Goal: Task Accomplishment & Management: Use online tool/utility

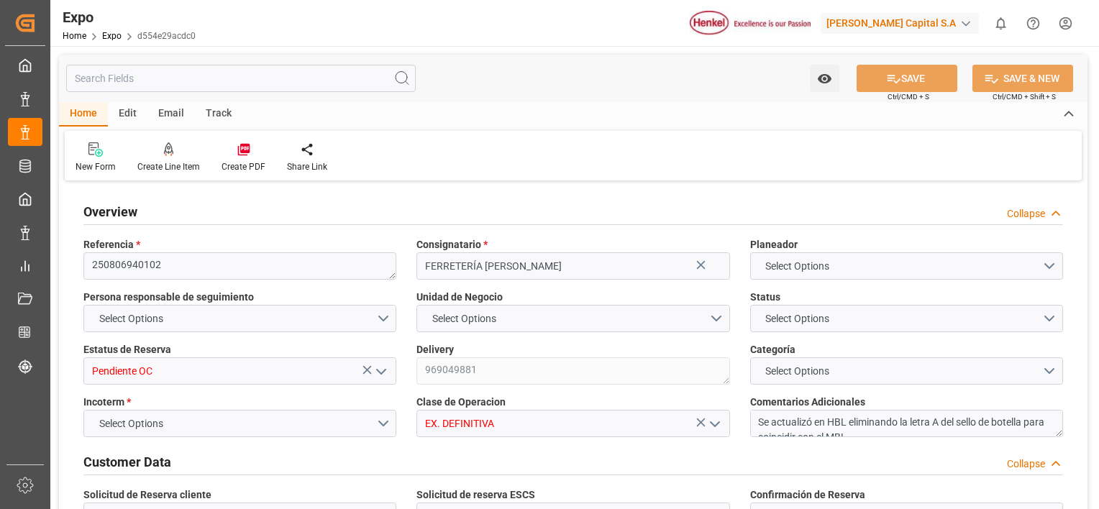
type input "1456.776"
type input "2007.144"
type input "8"
type input "9406922"
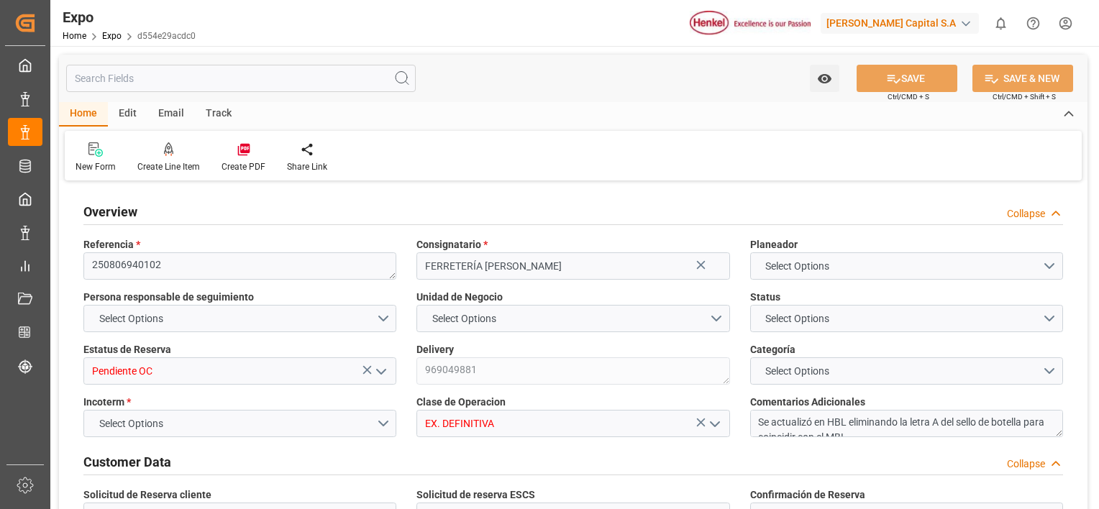
type input "9406922"
type input "MXVER"
type input "DOHAI"
type input "9406922"
type input "[DATE]"
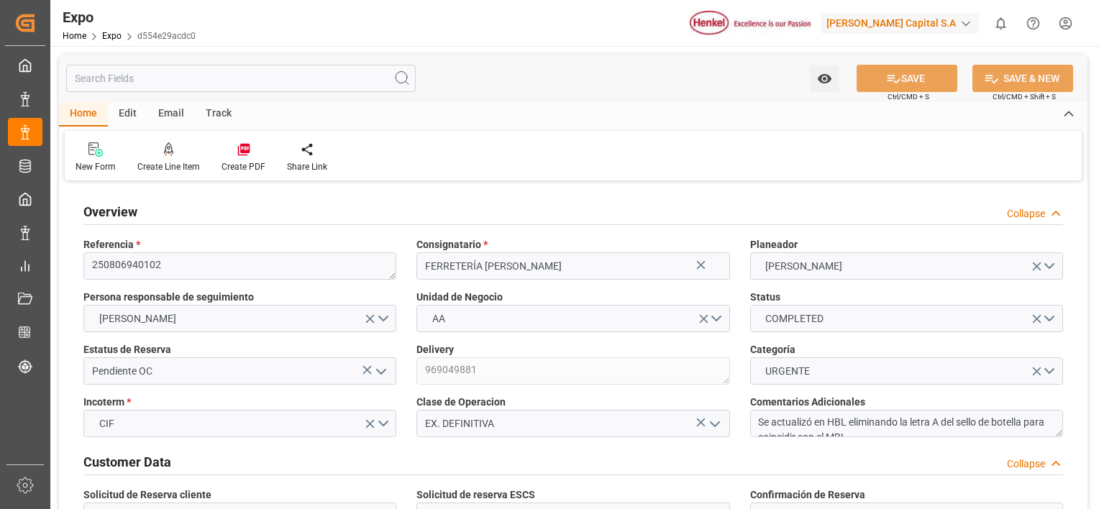
type input "[DATE]"
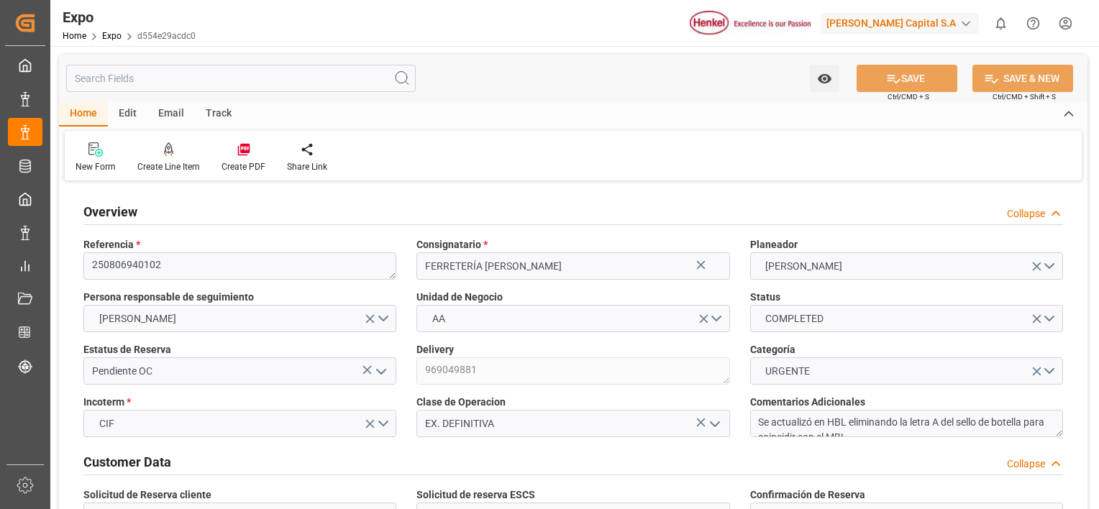
type input "[DATE]"
type input "[DATE] 00:00"
type input "[DATE]"
type input "[DATE] 12:19"
type input "[DATE]"
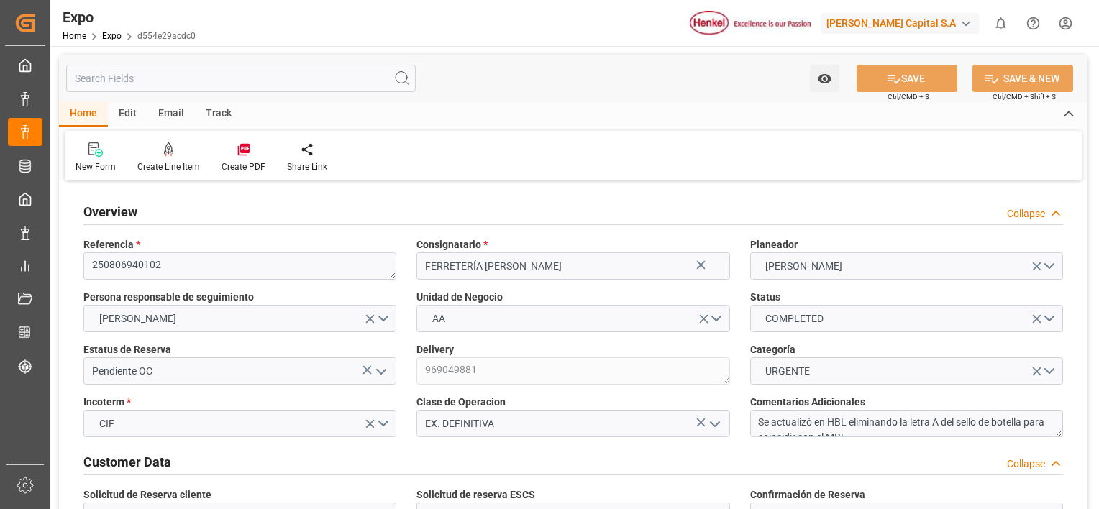
type input "[DATE]"
type input "[DATE] 02:54"
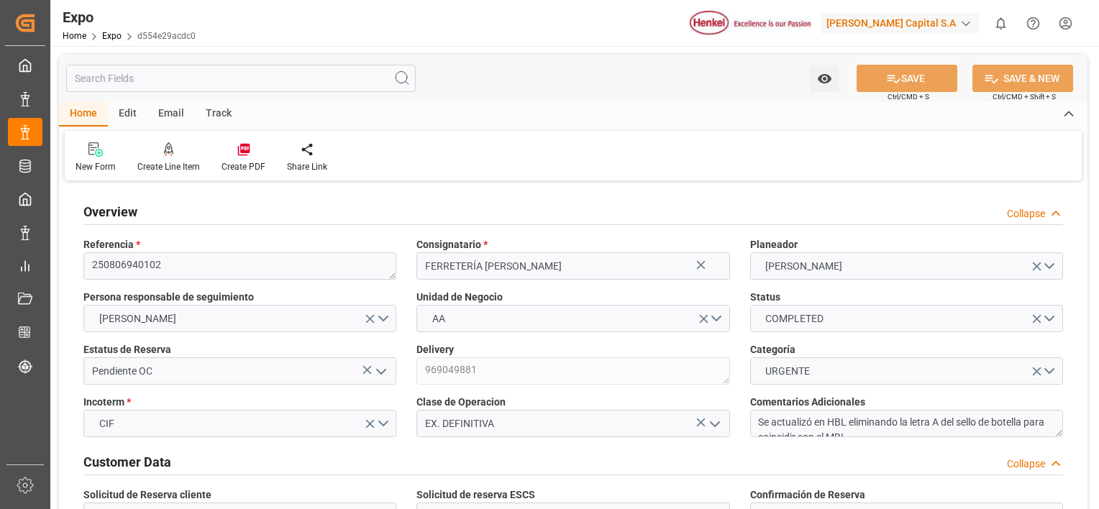
type input "[DATE] 00:00"
type input "[DATE] 22:53"
type input "[DATE] 18:00"
type input "[DATE] 00:00"
type input "[DATE] 18:08"
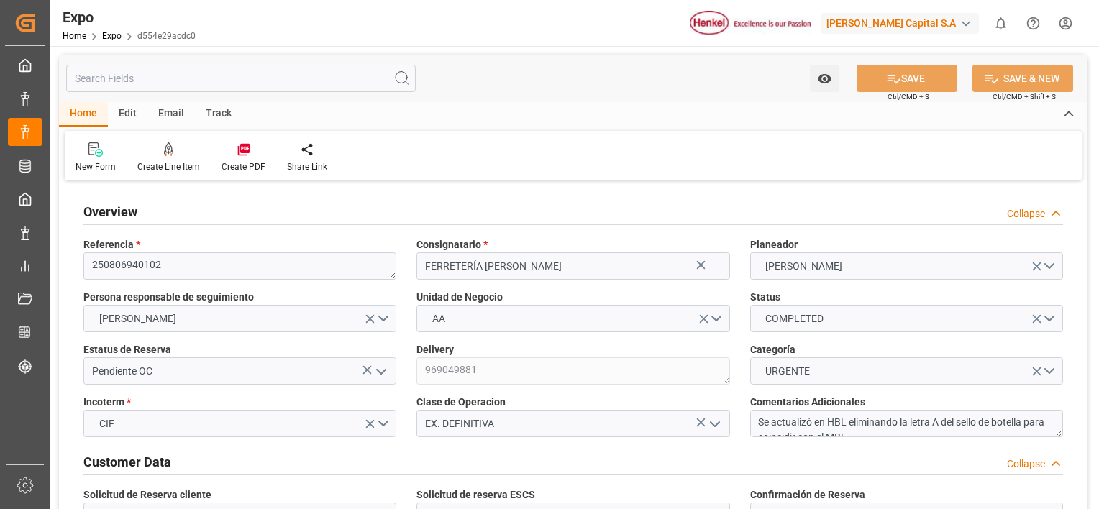
type input "[DATE] 15:08"
type input "[DATE] 09:34"
type input "[DATE] 23:46"
type input "[DATE] 06:00"
type input "[DATE] 02:50"
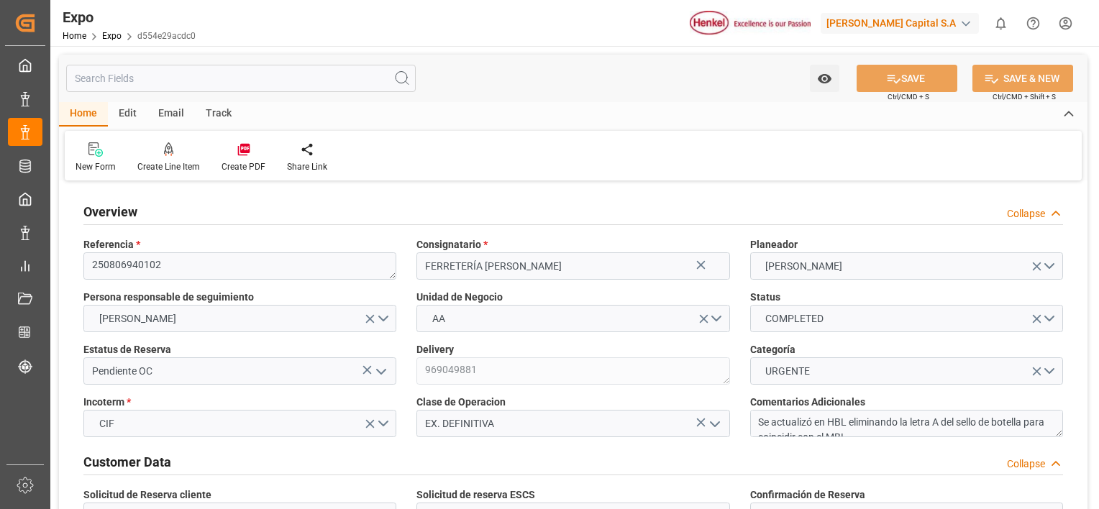
type input "[DATE] 18:00"
type input "[DATE] 19:58"
type input "[DATE] 23:55"
click at [1047, 214] on div "Collapse" at bounding box center [1035, 213] width 56 height 15
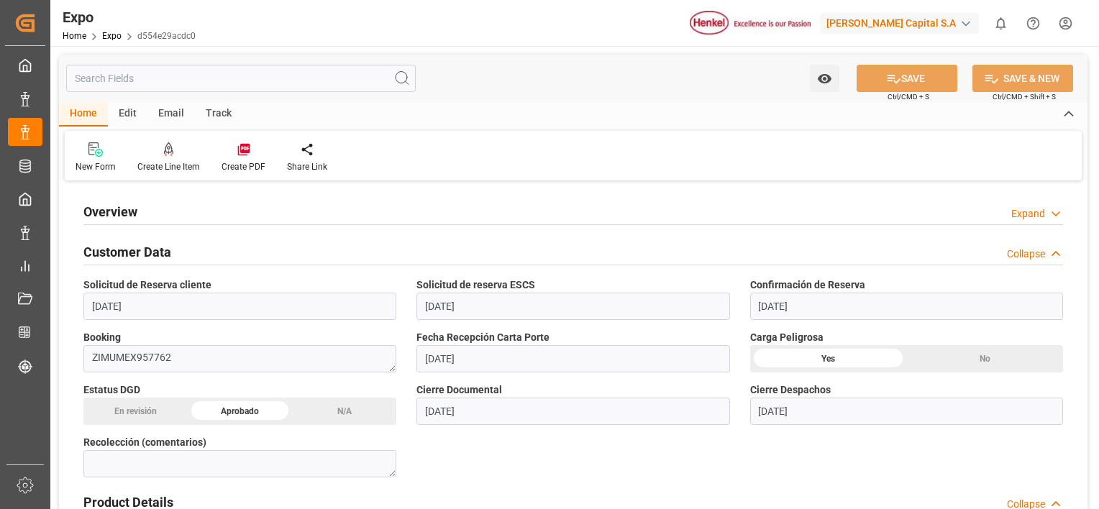
click at [1027, 258] on div "Collapse" at bounding box center [1026, 254] width 38 height 15
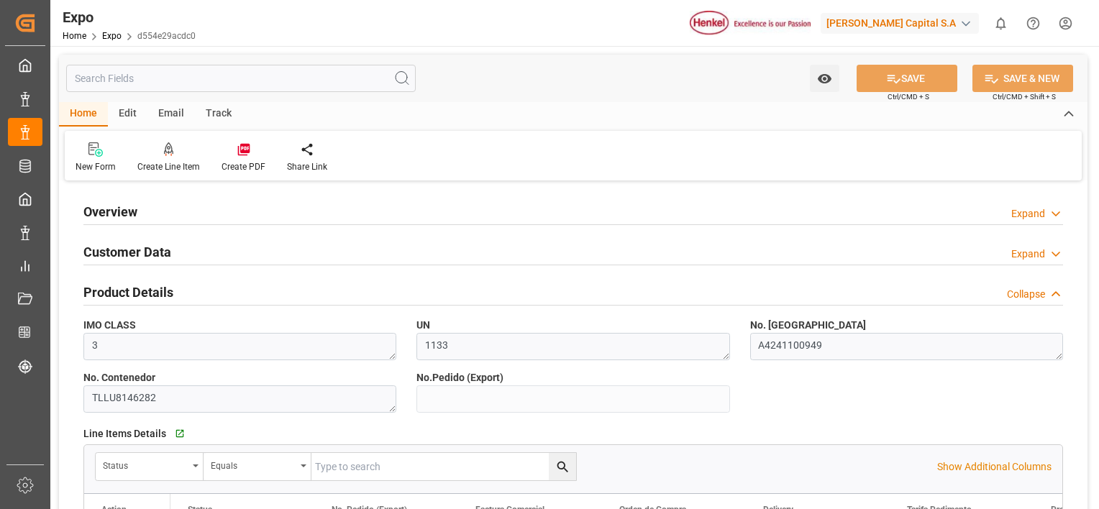
click at [1022, 290] on div "Collapse" at bounding box center [1026, 294] width 38 height 15
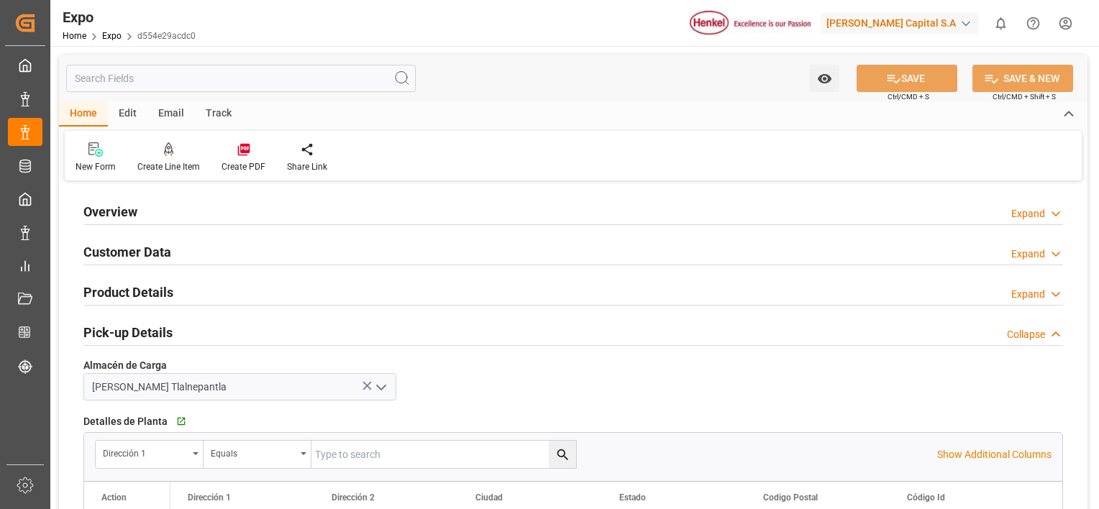
click at [1029, 324] on div "Pick-up Details Collapse" at bounding box center [573, 331] width 980 height 27
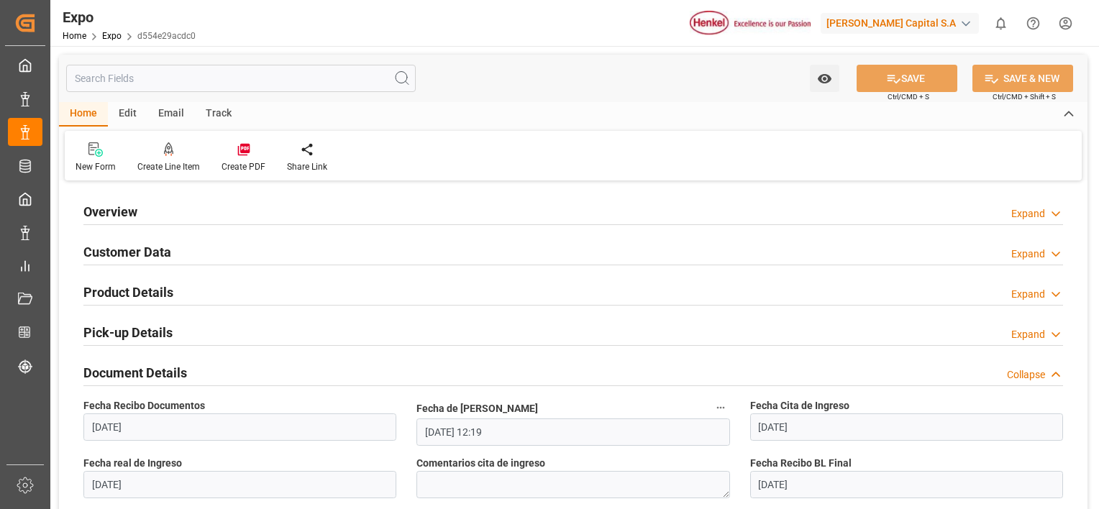
click at [1031, 377] on div "Collapse" at bounding box center [1026, 375] width 38 height 15
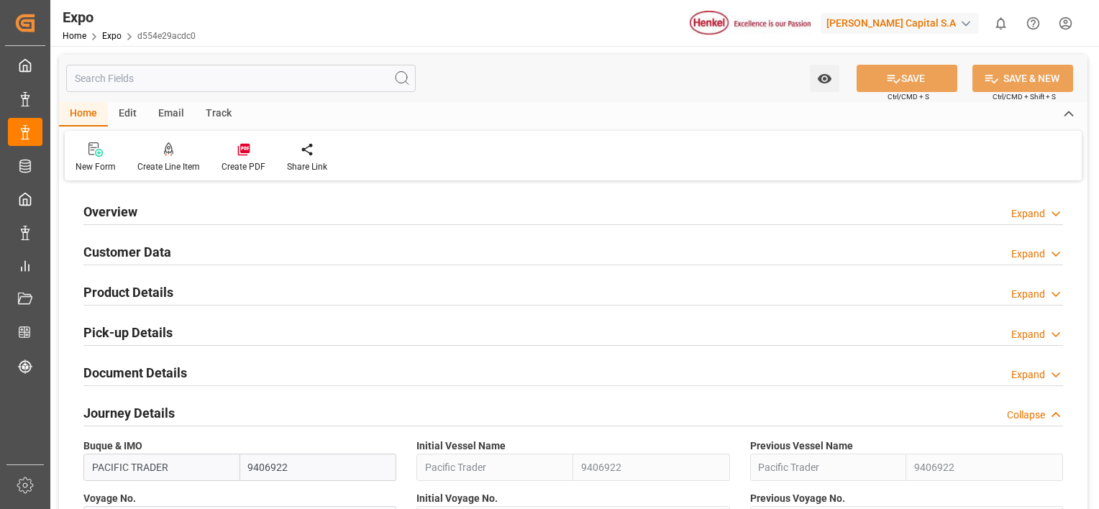
click at [1019, 417] on div "Collapse" at bounding box center [1026, 415] width 38 height 15
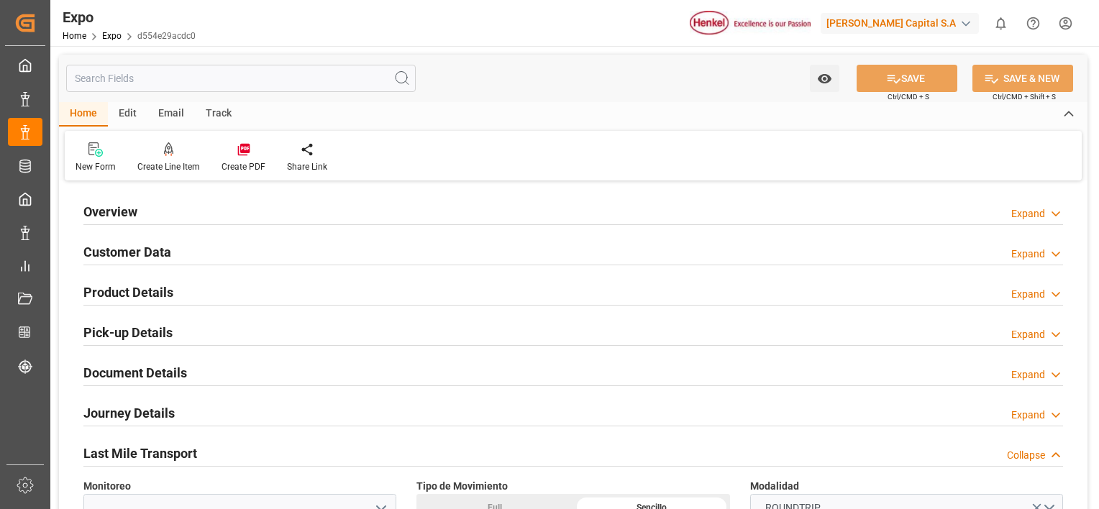
click at [1020, 457] on div "Collapse" at bounding box center [1026, 455] width 38 height 15
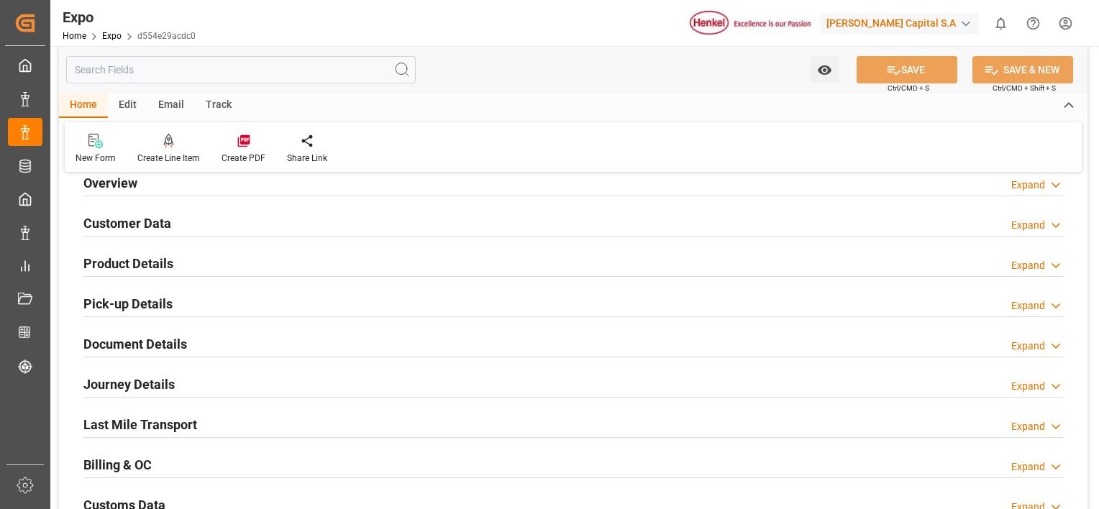
click at [1020, 457] on div "Billing & OC Expand" at bounding box center [573, 463] width 980 height 27
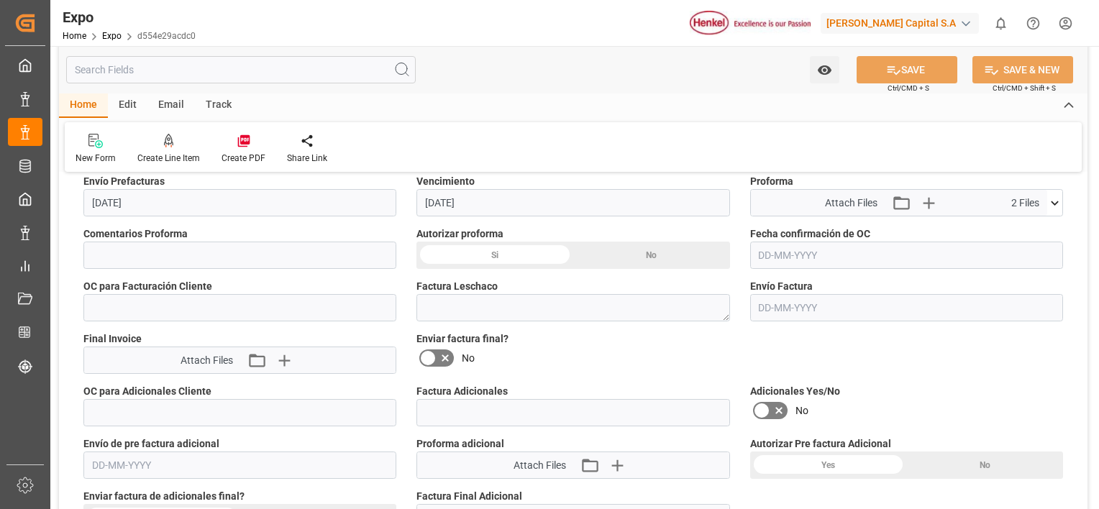
scroll to position [317, 0]
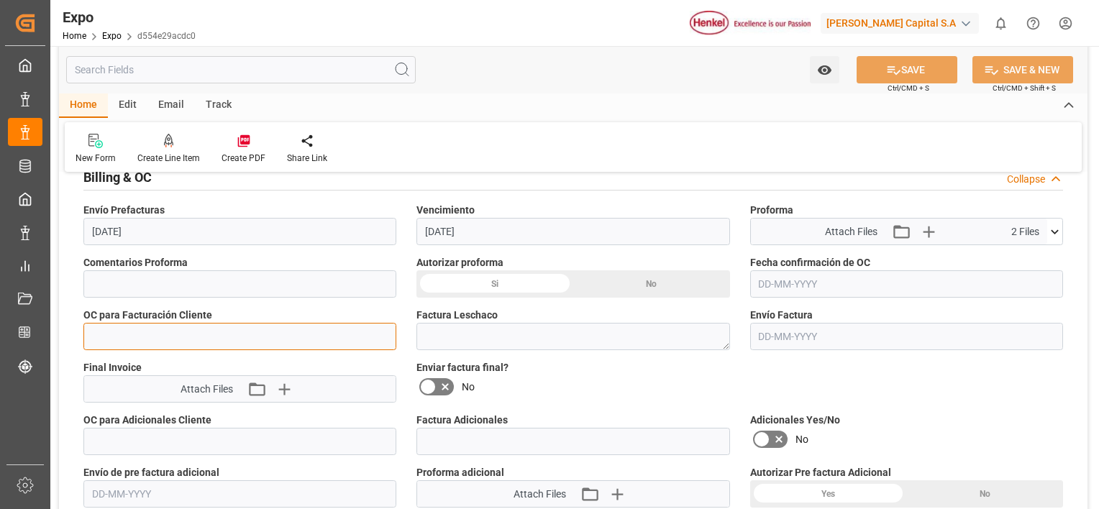
click at [145, 337] on input "text" at bounding box center [239, 336] width 313 height 27
click at [133, 284] on input at bounding box center [239, 283] width 313 height 27
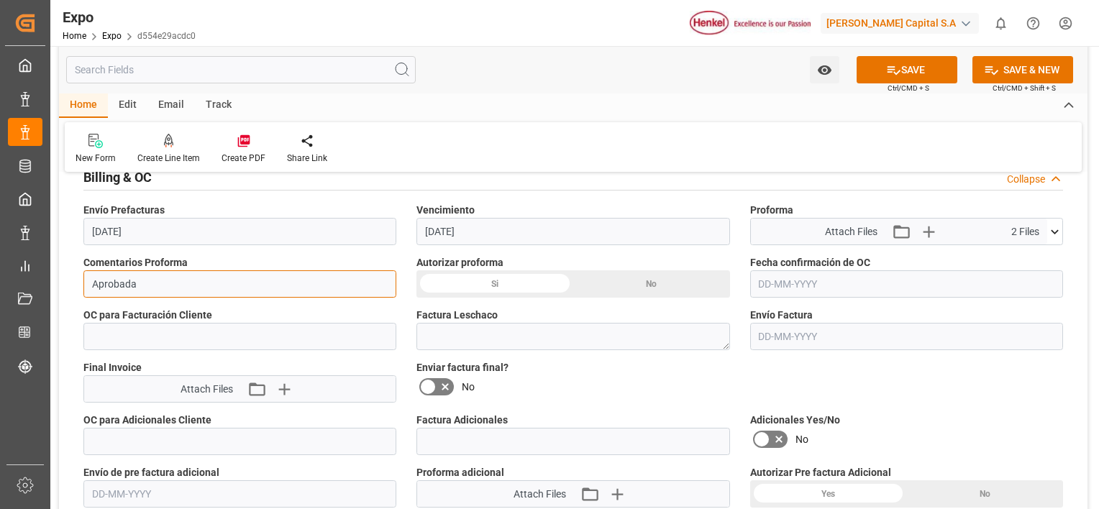
type input "Aprobada"
click at [0, 0] on div "Si" at bounding box center [0, 0] width 0 height 0
click at [803, 285] on input "text" at bounding box center [906, 283] width 313 height 27
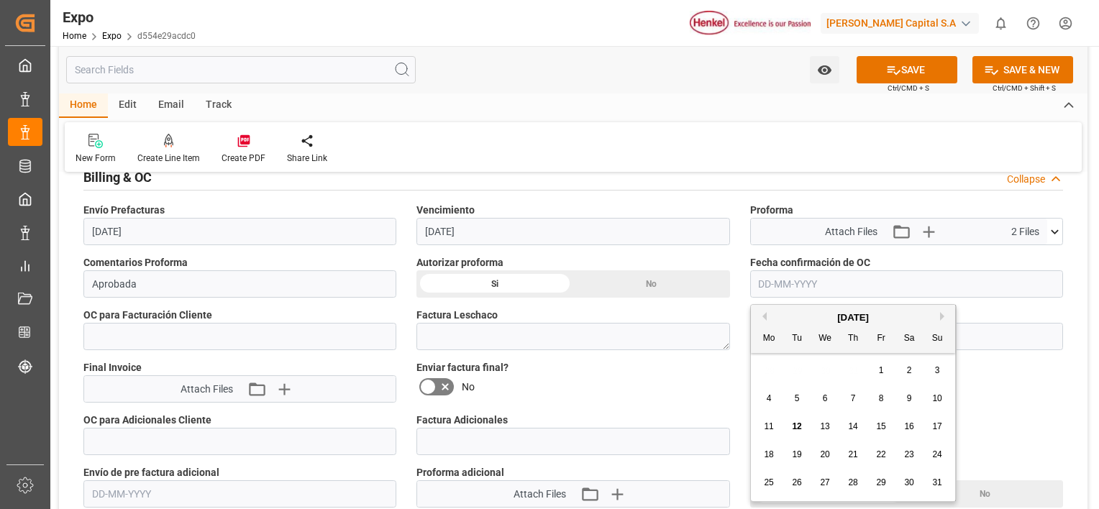
click at [792, 427] on span "12" at bounding box center [796, 427] width 9 height 10
type input "[DATE]"
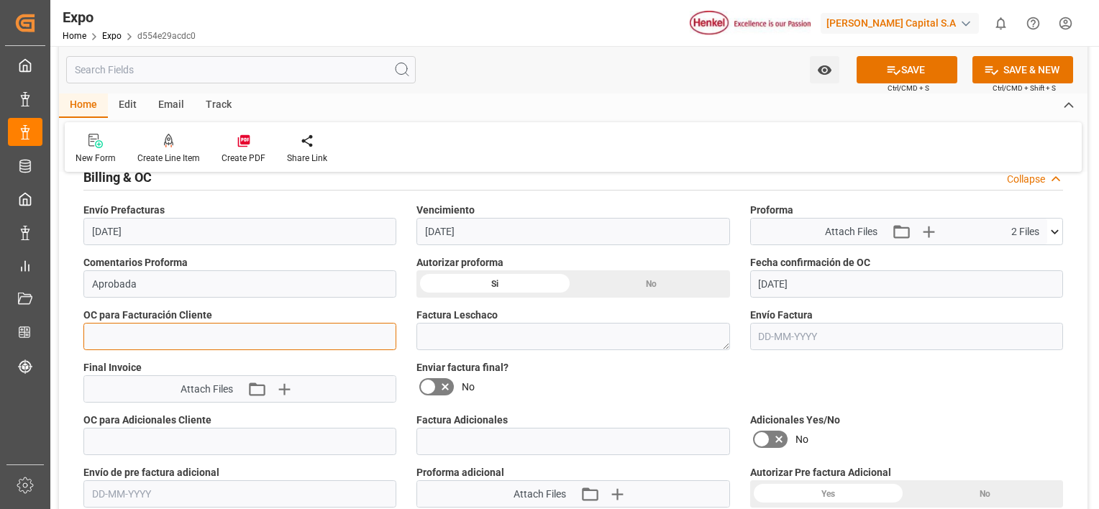
click at [207, 341] on input "text" at bounding box center [239, 336] width 313 height 27
paste input "text"
paste input "4578498514"
type input "4578498514"
click at [440, 381] on icon at bounding box center [445, 386] width 17 height 17
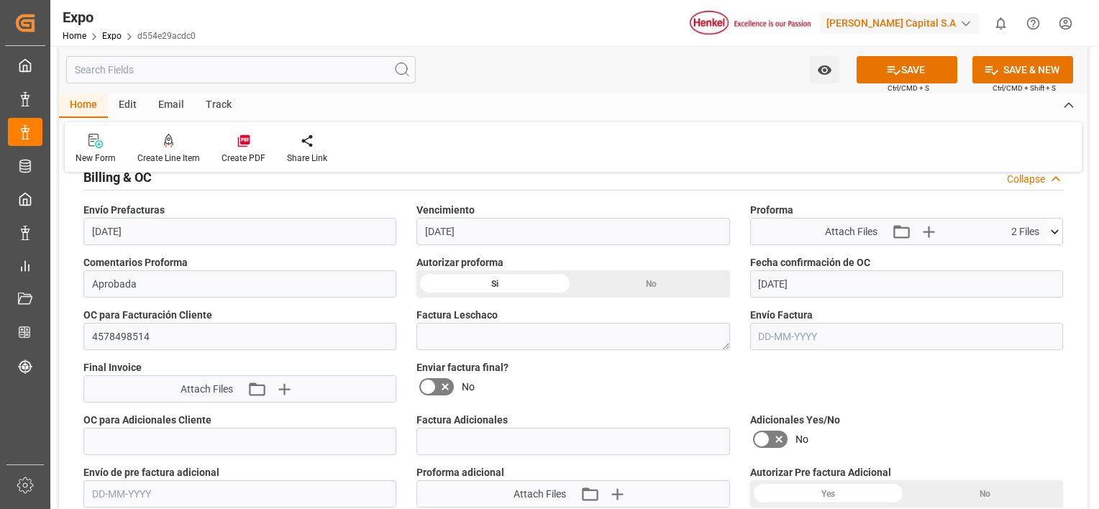
click at [0, 0] on input "checkbox" at bounding box center [0, 0] width 0 height 0
click at [919, 66] on button "SAVE" at bounding box center [907, 69] width 101 height 27
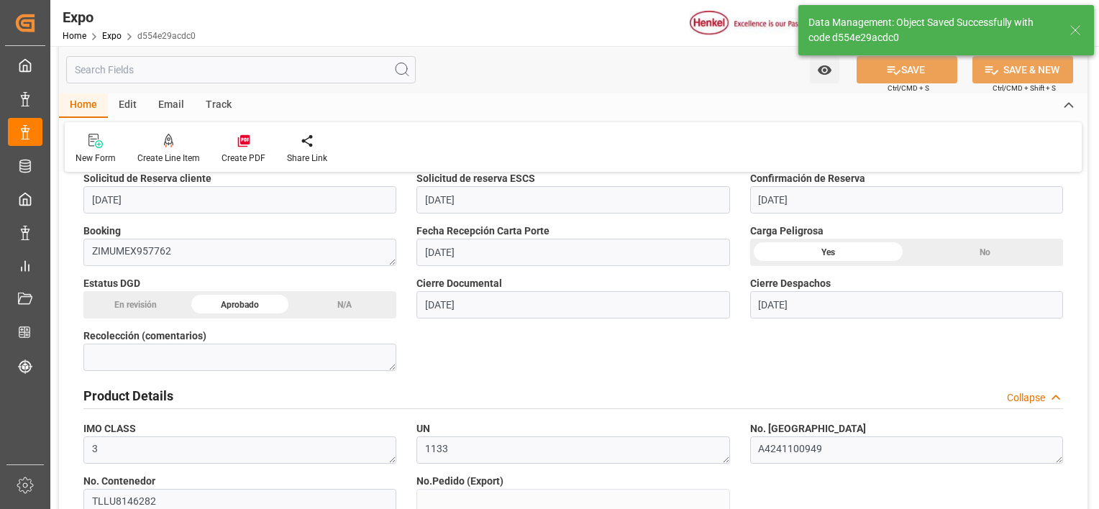
type textarea "[PERSON_NAME]"
type input "[DATE] 20:08"
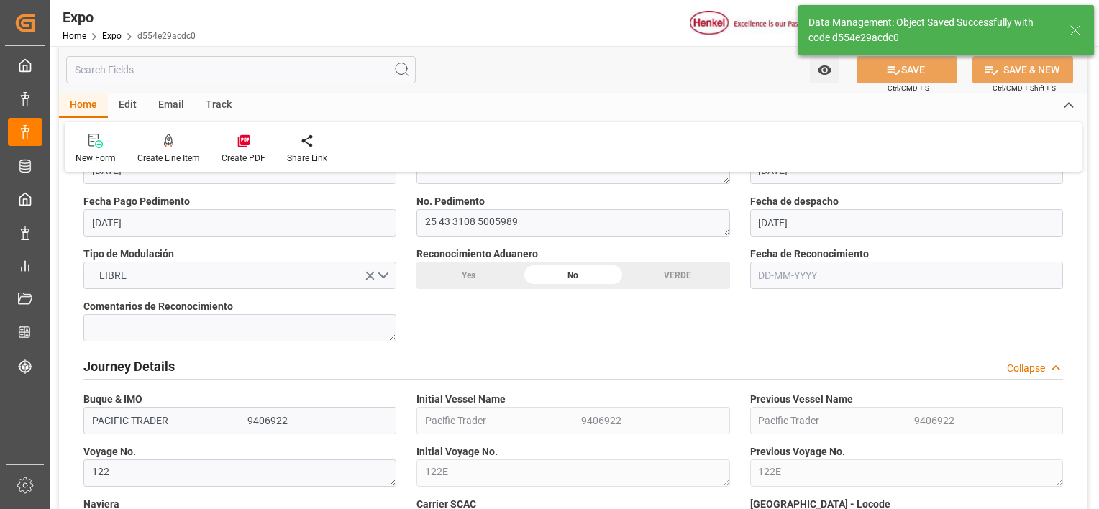
click at [1077, 29] on icon at bounding box center [1075, 30] width 17 height 17
